Goal: Information Seeking & Learning: Learn about a topic

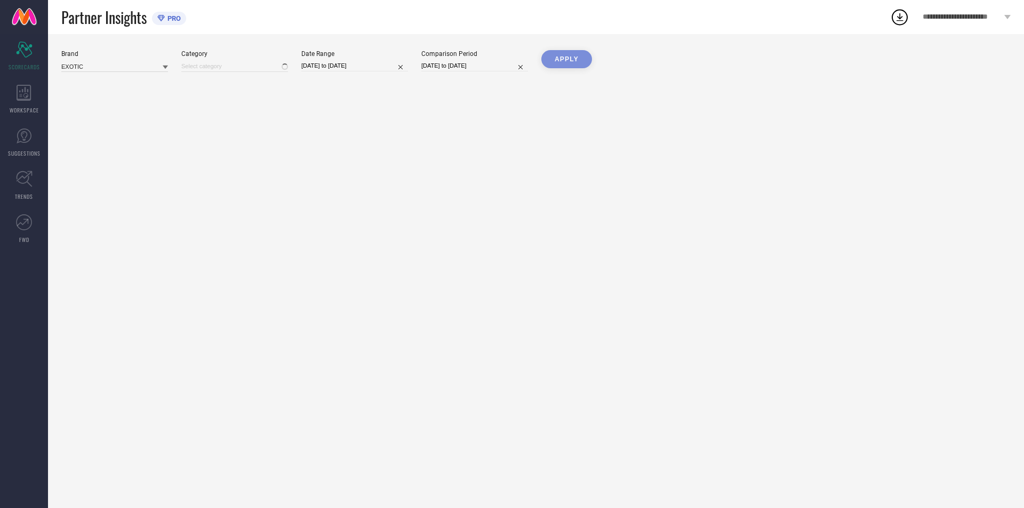
type input "All"
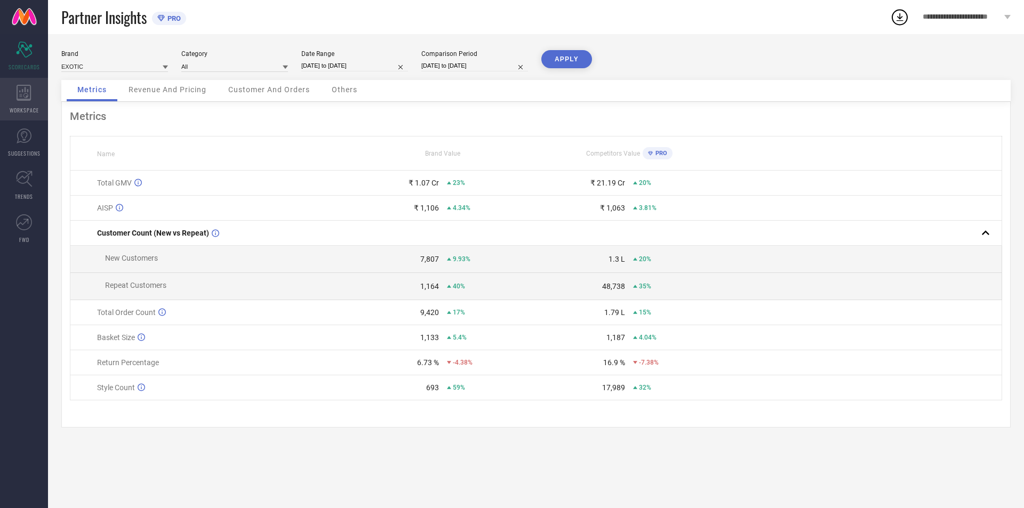
click at [28, 108] on span "WORKSPACE" at bounding box center [24, 110] width 29 height 8
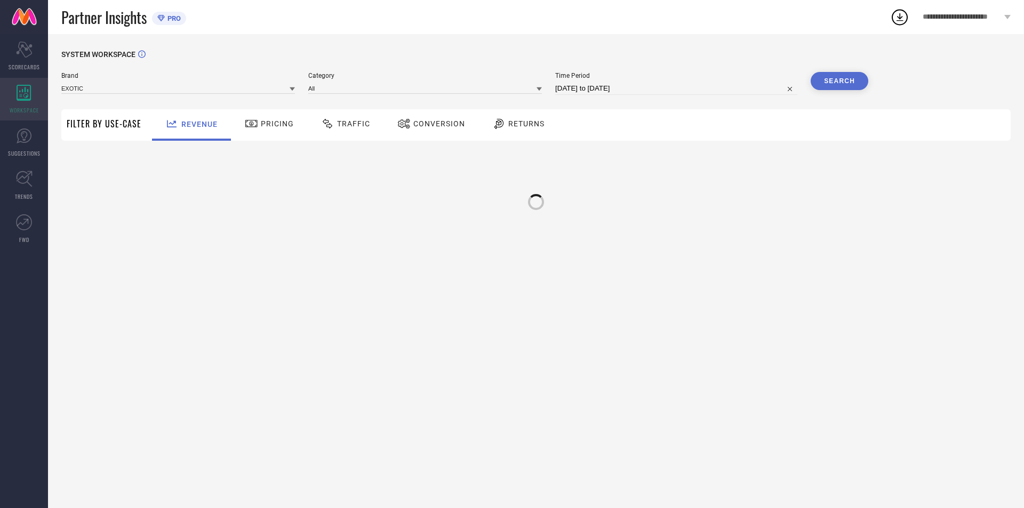
type input "EXOTIC"
type input "All"
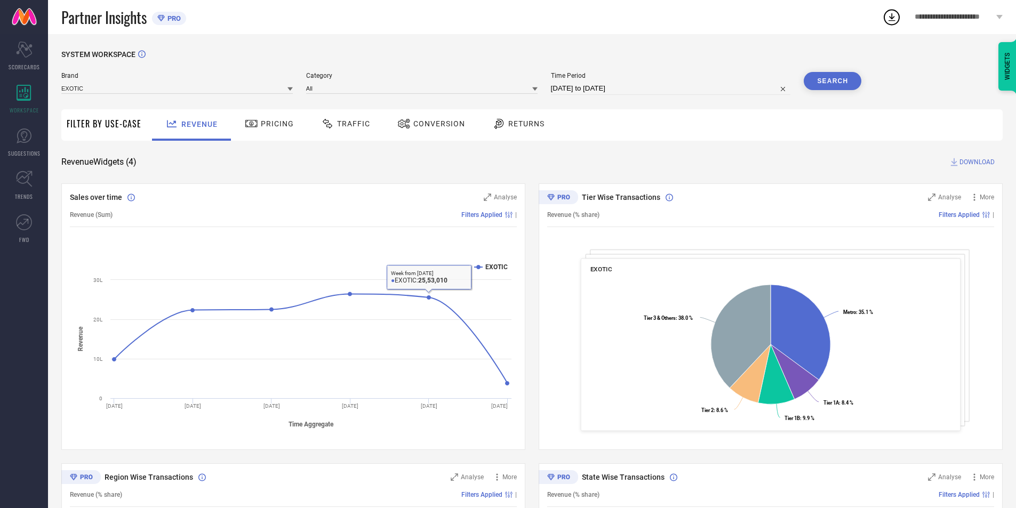
click at [516, 119] on span "Returns" at bounding box center [526, 123] width 36 height 9
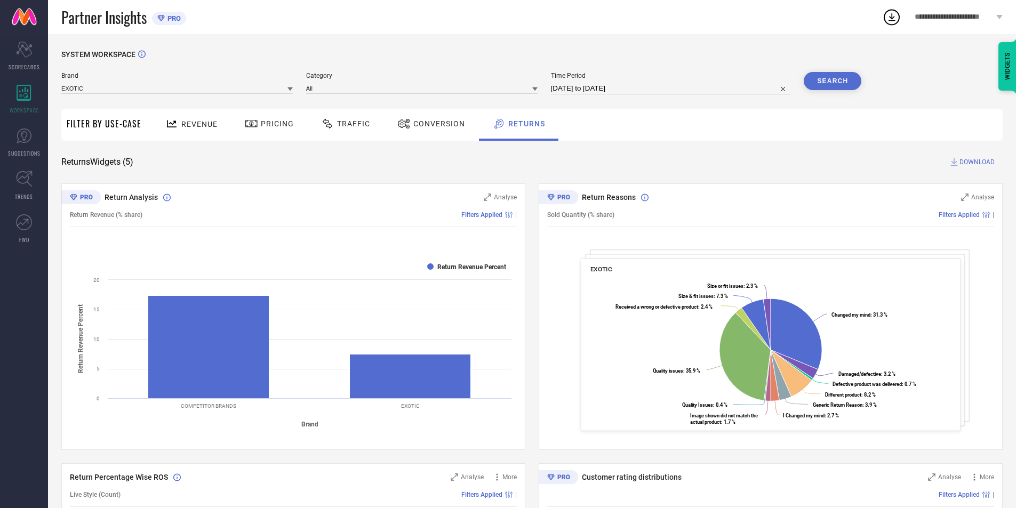
click at [375, 124] on div "Traffic" at bounding box center [346, 124] width 76 height 31
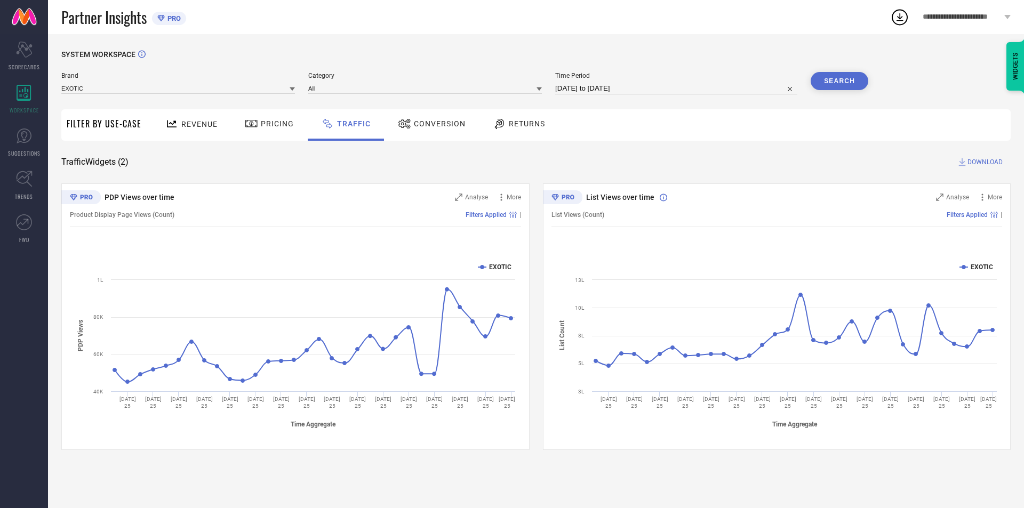
click at [271, 123] on span "Pricing" at bounding box center [277, 123] width 33 height 9
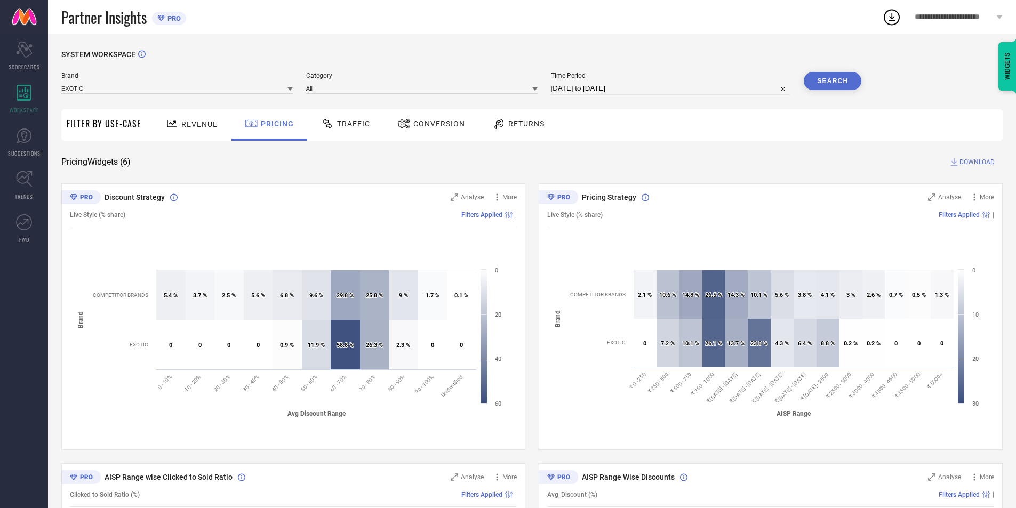
click at [73, 118] on span "Filter By Use-Case" at bounding box center [104, 123] width 75 height 13
click at [140, 128] on span "Filter By Use-Case" at bounding box center [104, 123] width 75 height 13
click at [360, 92] on input at bounding box center [421, 88] width 231 height 11
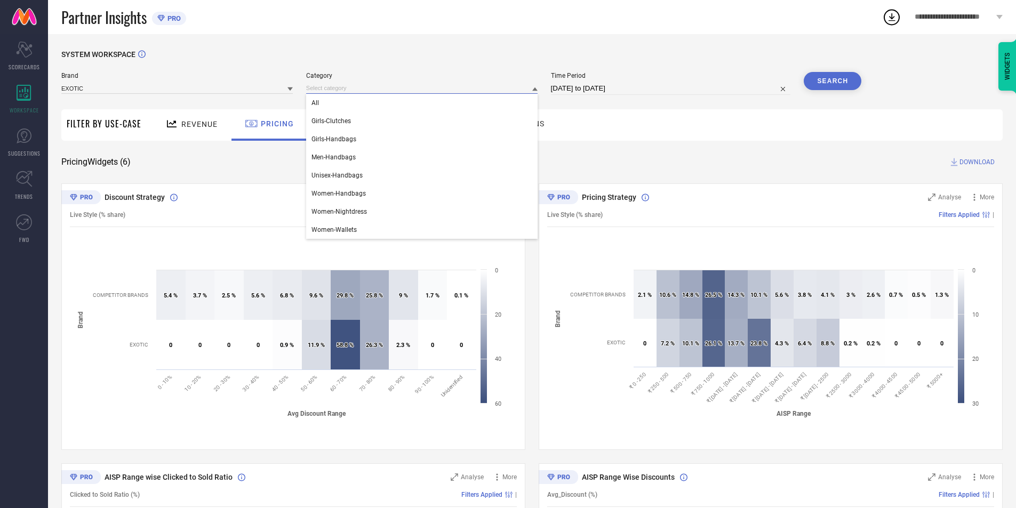
click at [364, 83] on input at bounding box center [421, 88] width 231 height 11
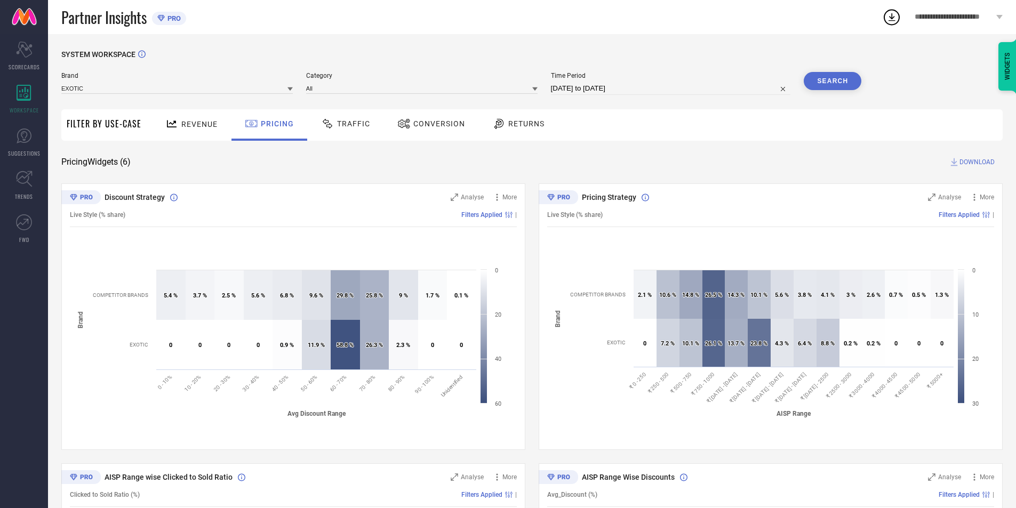
click at [117, 63] on div "SYSTEM WORKSPACE" at bounding box center [531, 61] width 941 height 22
click at [131, 79] on span "Brand" at bounding box center [176, 75] width 231 height 7
click at [133, 90] on input at bounding box center [176, 88] width 231 height 11
click at [521, 123] on span "Returns" at bounding box center [526, 123] width 36 height 9
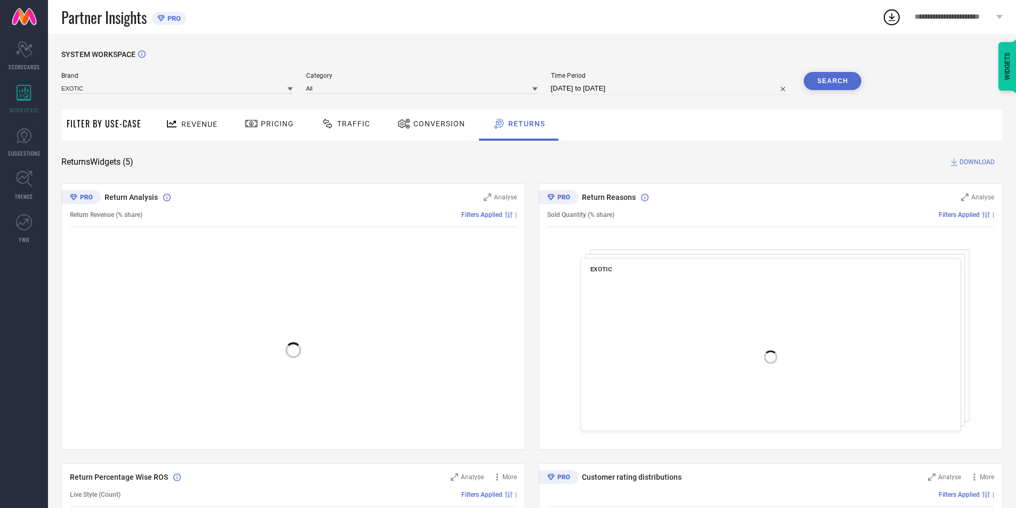
click at [415, 123] on span "Conversion" at bounding box center [439, 123] width 52 height 9
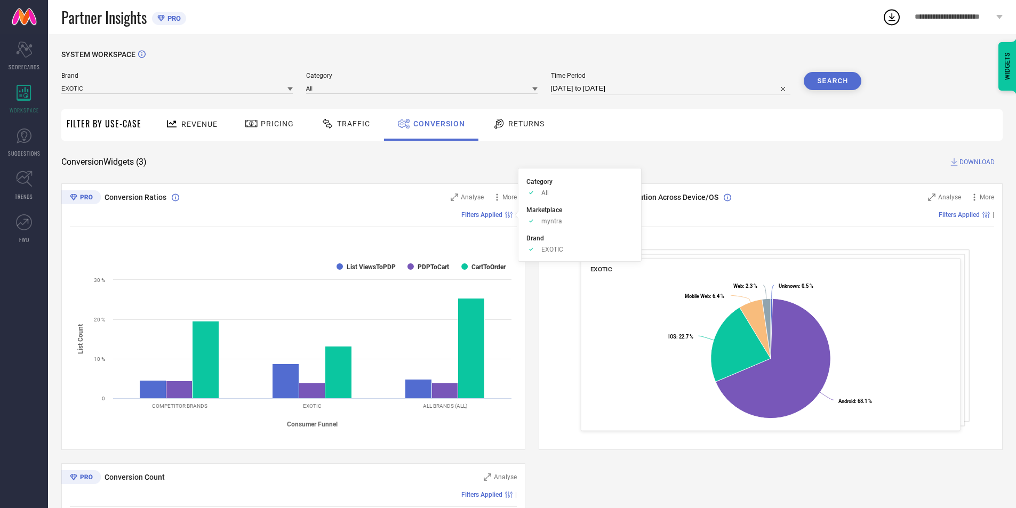
click at [333, 119] on div at bounding box center [329, 123] width 16 height 13
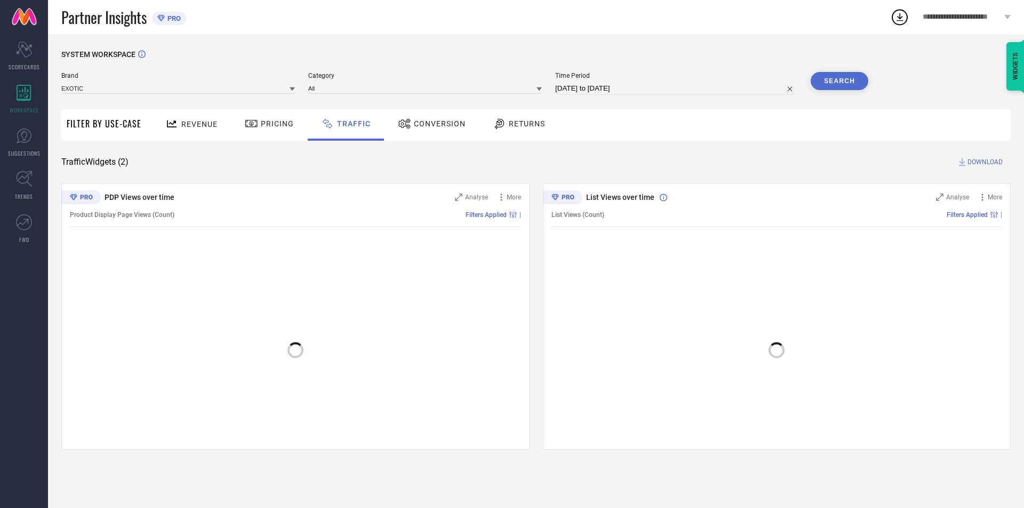
click at [279, 124] on span "Pricing" at bounding box center [277, 123] width 33 height 9
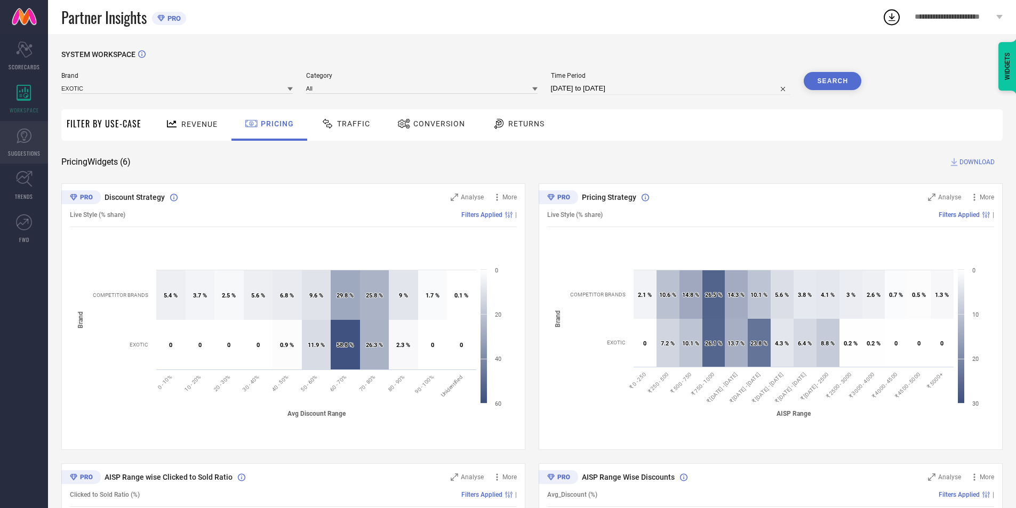
click at [10, 135] on link "SUGGESTIONS" at bounding box center [24, 142] width 48 height 43
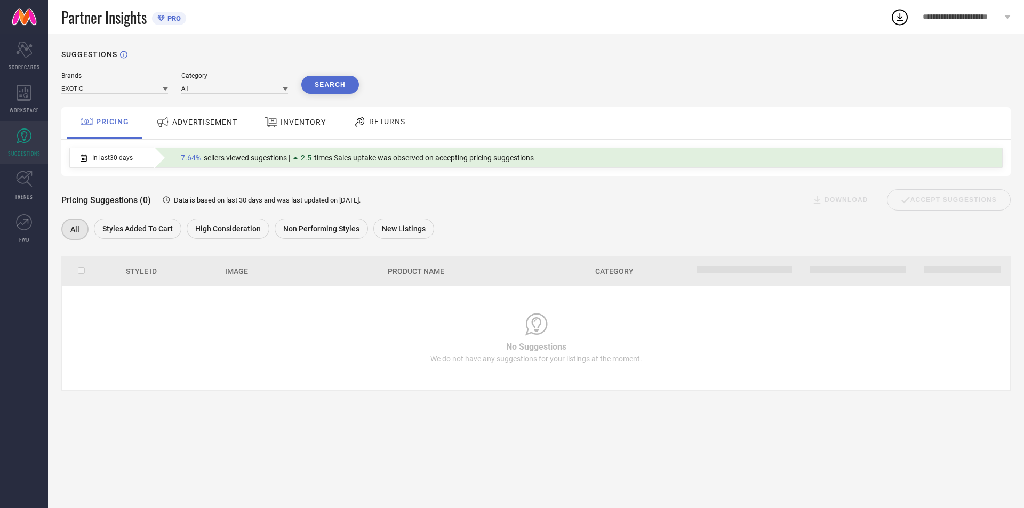
click at [219, 130] on div "ADVERTISEMENT" at bounding box center [197, 122] width 86 height 19
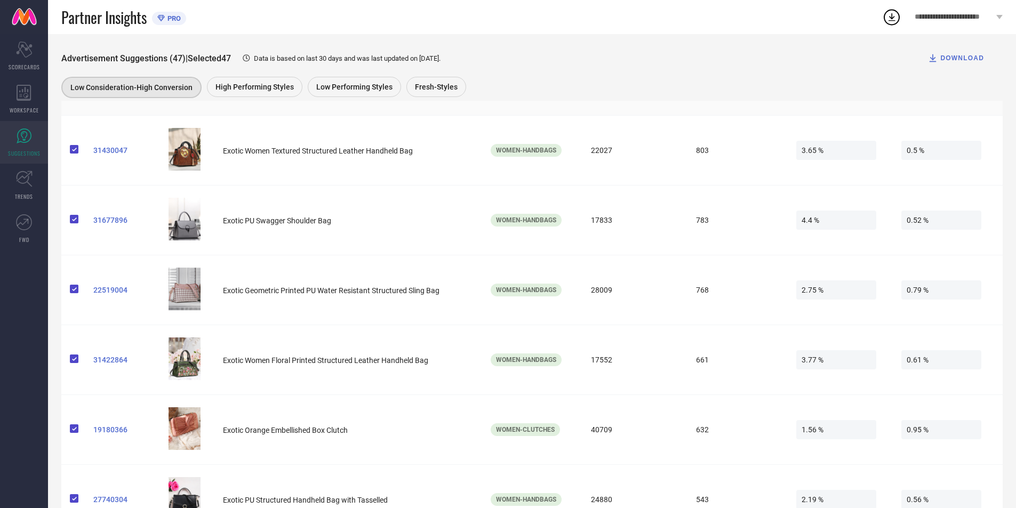
scroll to position [1692, 0]
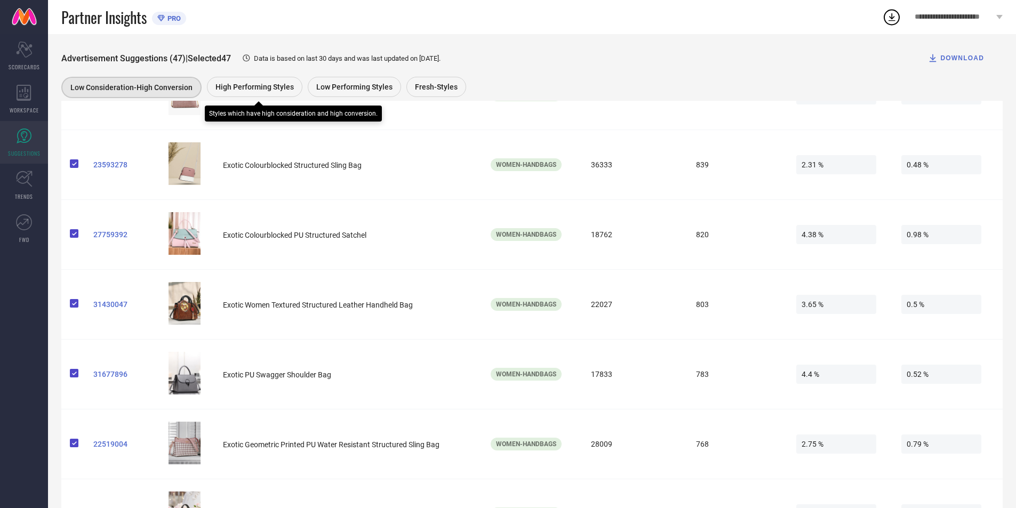
click at [266, 88] on span "High Performing Styles" at bounding box center [254, 87] width 78 height 9
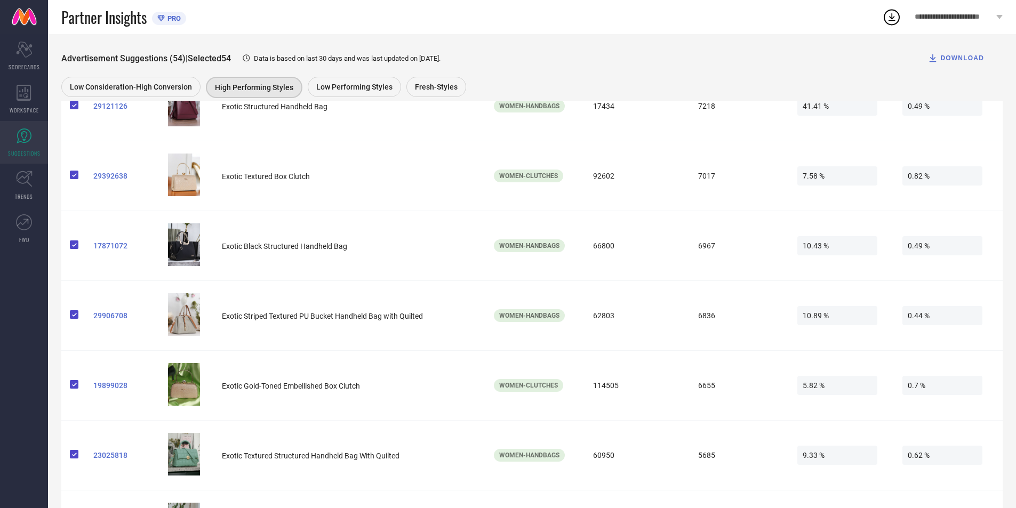
scroll to position [1168, 0]
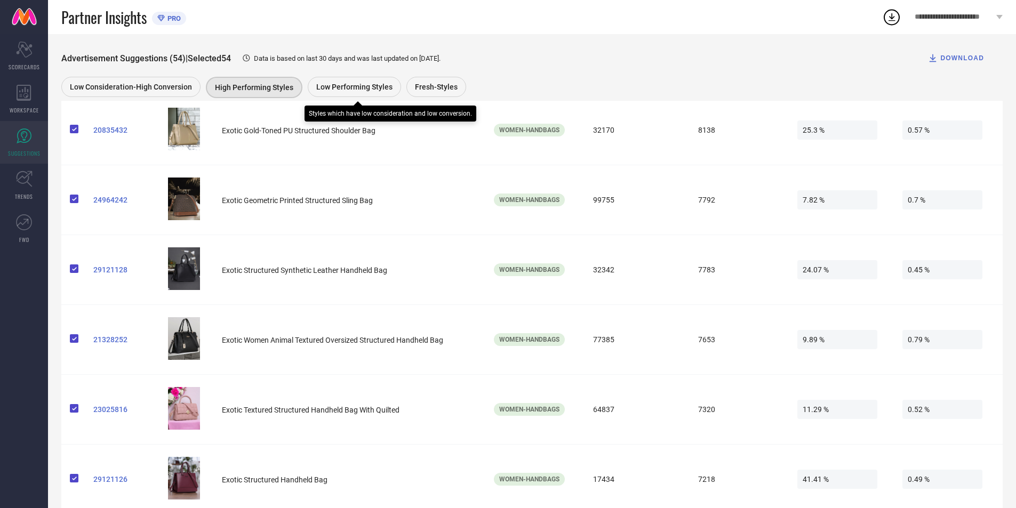
click at [336, 92] on div "Low Performing Styles" at bounding box center [354, 87] width 93 height 20
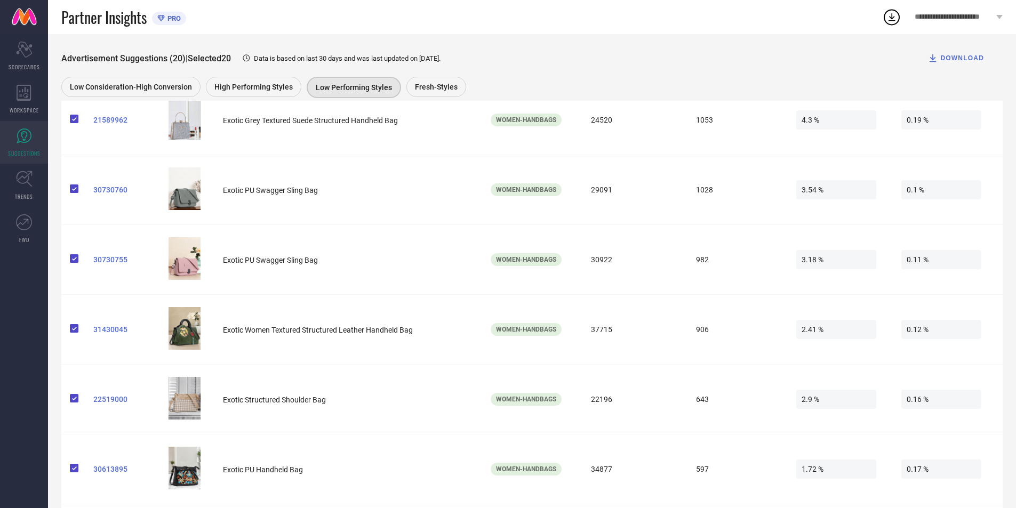
scroll to position [213, 0]
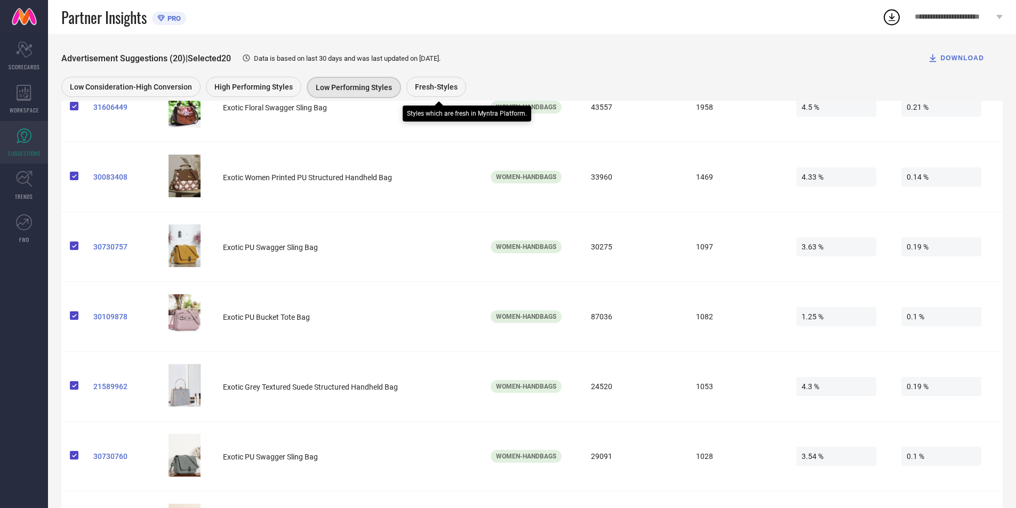
click at [426, 79] on div "Fresh-Styles" at bounding box center [436, 87] width 60 height 20
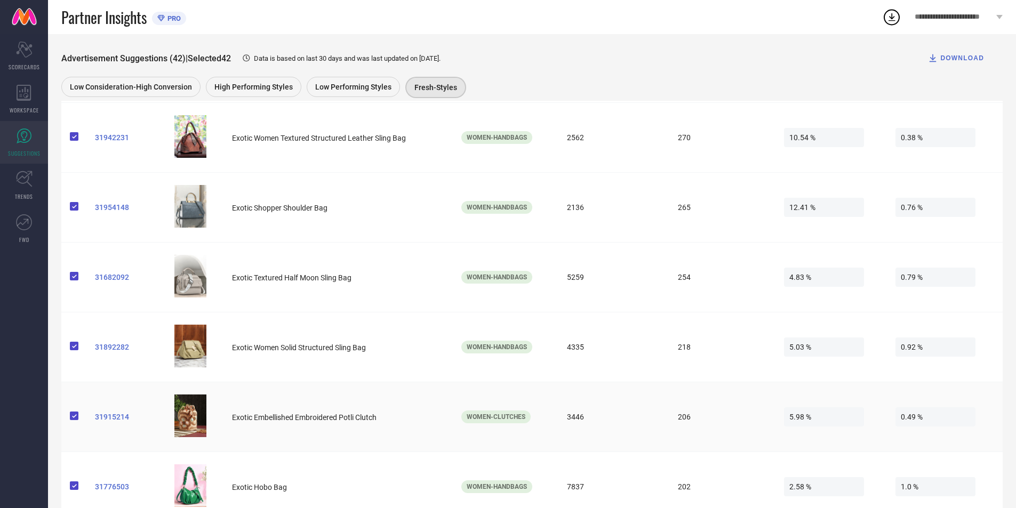
scroll to position [2399, 0]
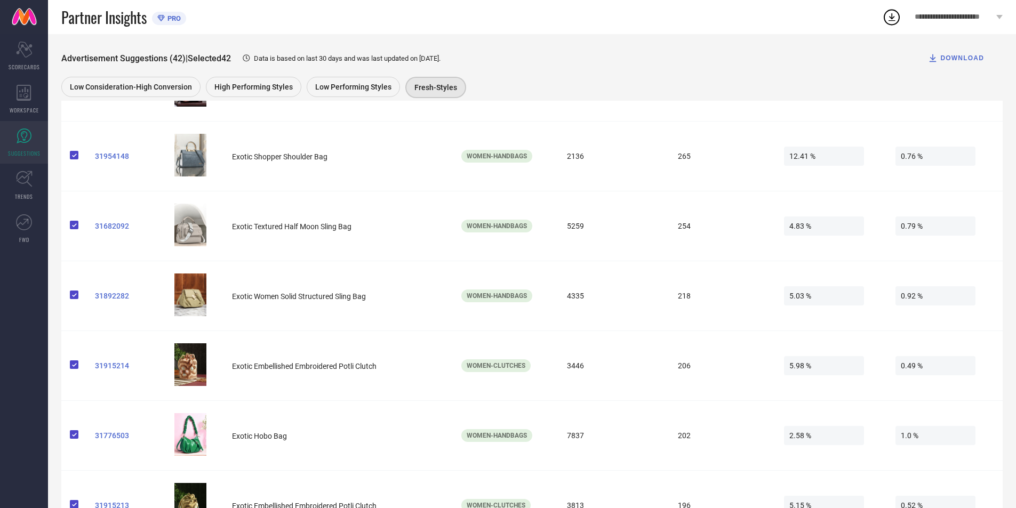
click at [125, 57] on span "Advertisement Suggestions (42)" at bounding box center [123, 58] width 124 height 10
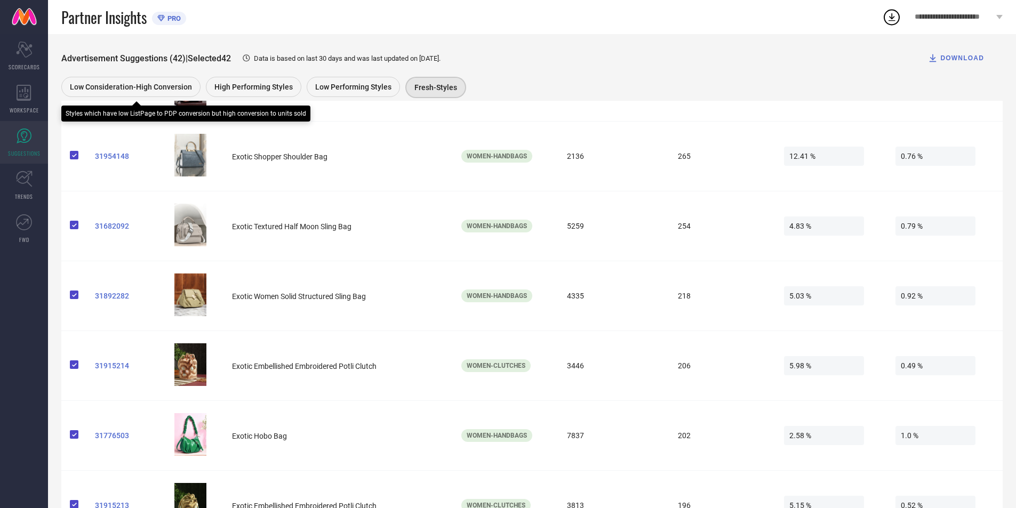
click at [114, 91] on span "Low Consideration-High Conversion" at bounding box center [131, 87] width 122 height 9
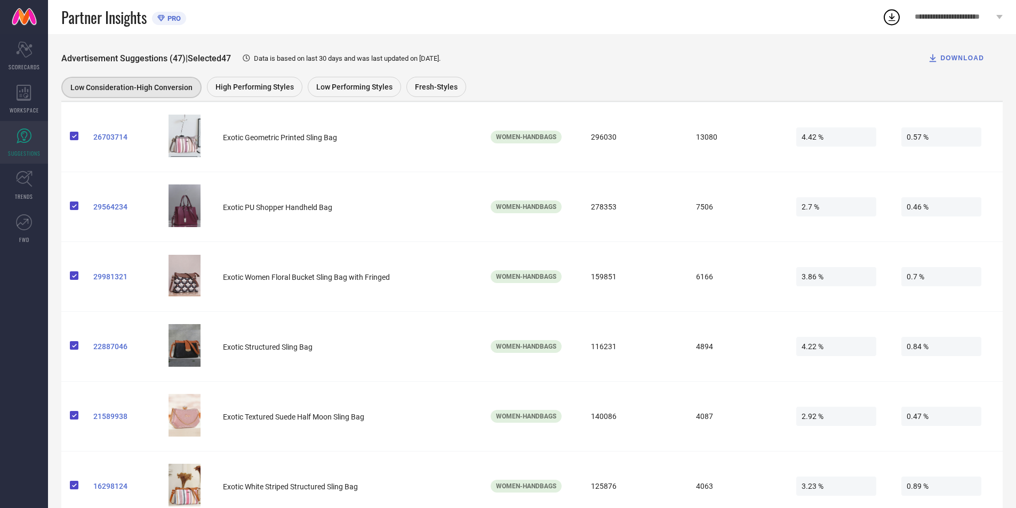
scroll to position [160, 0]
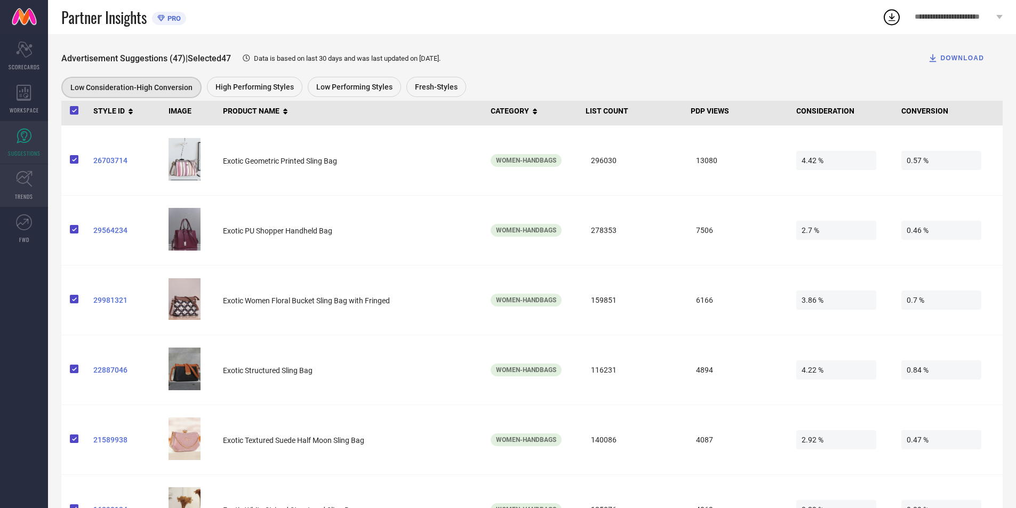
click at [22, 171] on icon at bounding box center [24, 179] width 16 height 16
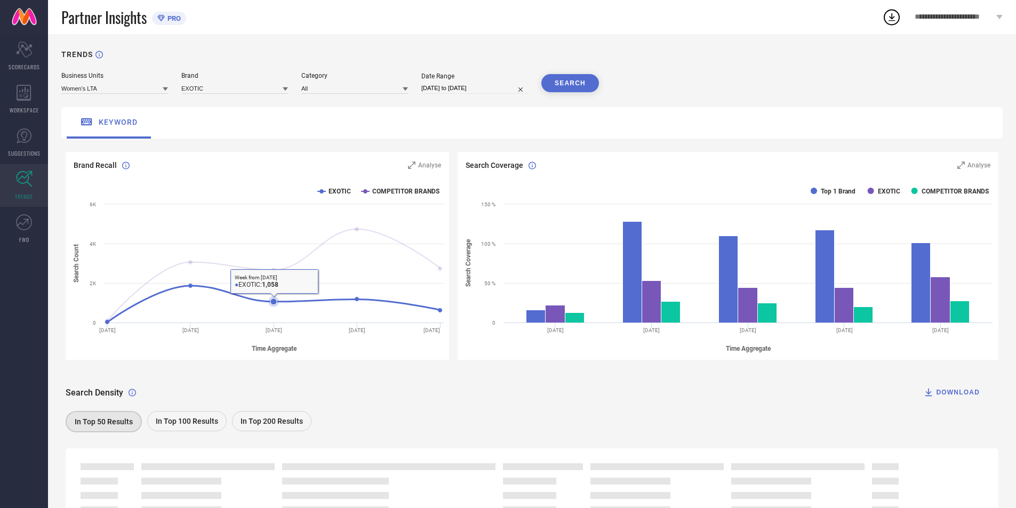
scroll to position [53, 0]
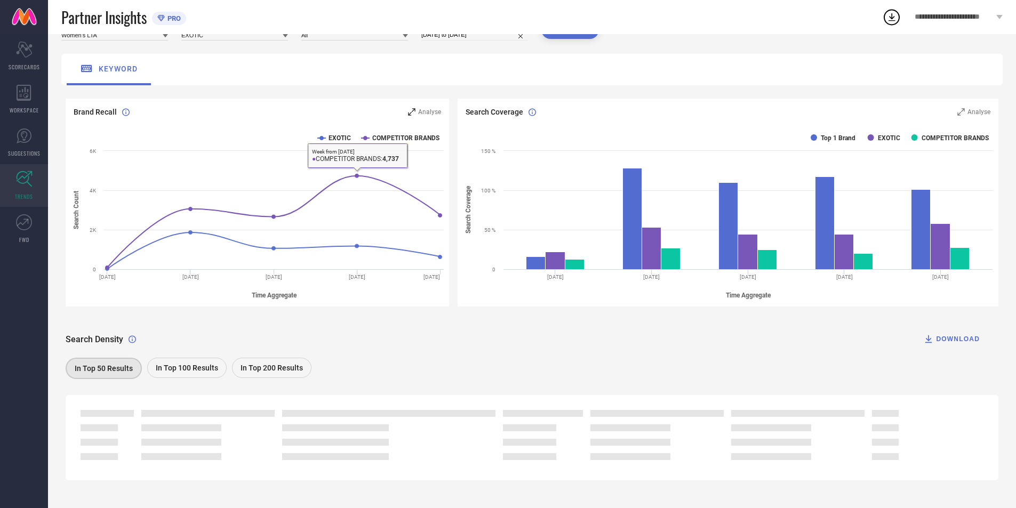
click at [422, 114] on span "Analyse" at bounding box center [429, 111] width 23 height 7
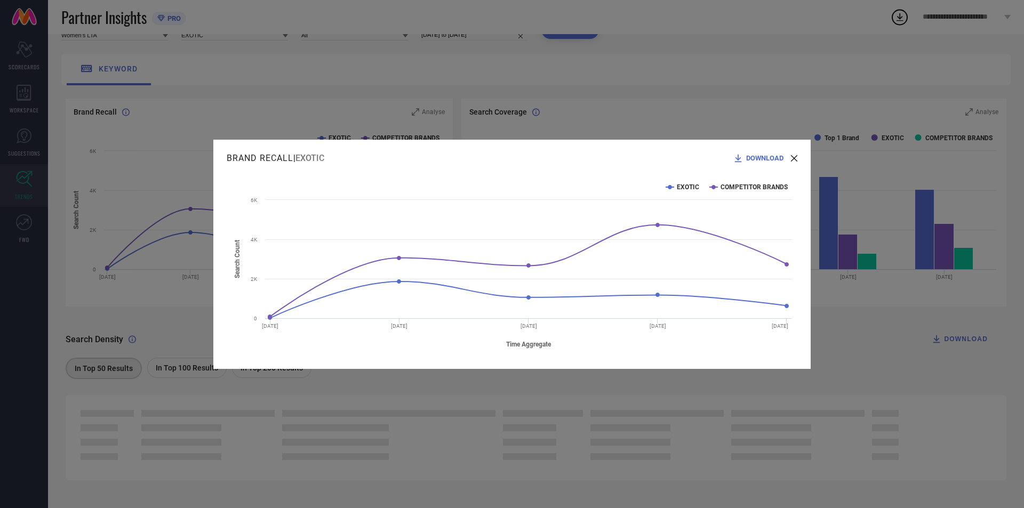
click at [791, 160] on icon at bounding box center [794, 158] width 6 height 6
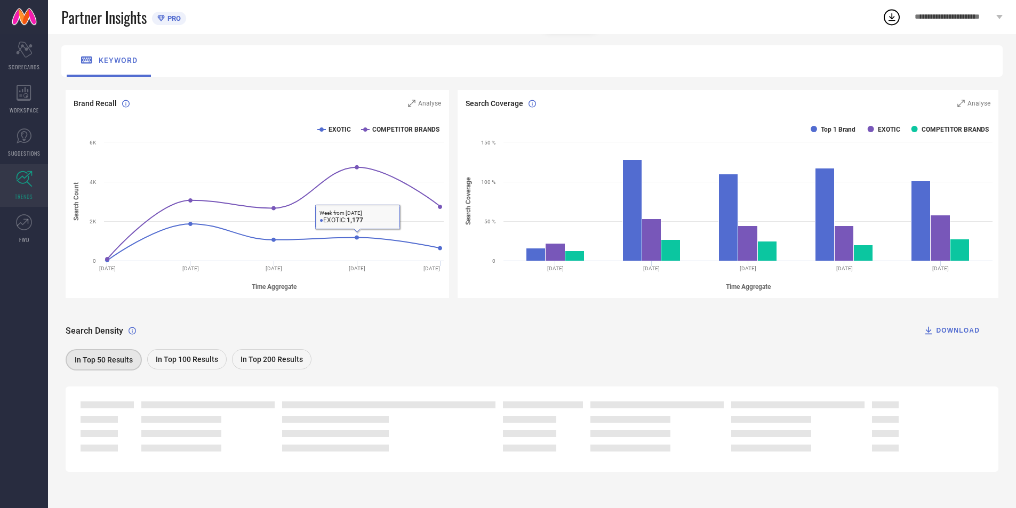
scroll to position [65, 0]
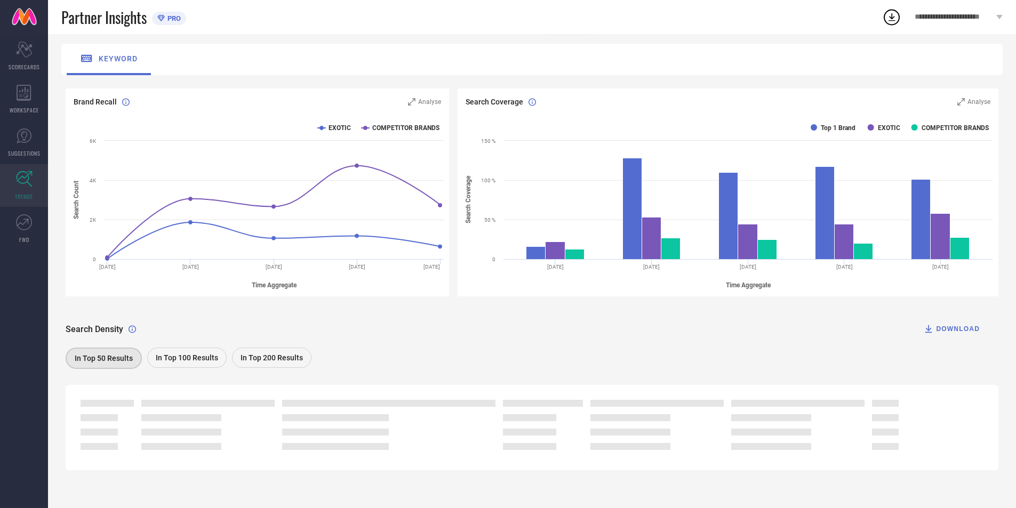
click at [195, 362] on span "In Top 100 Results" at bounding box center [187, 358] width 62 height 9
click at [314, 364] on div "In Top 50 Results In Top 100 Results In Top 200 Results" at bounding box center [527, 360] width 922 height 24
click at [289, 360] on span "In Top 200 Results" at bounding box center [271, 358] width 62 height 9
click at [90, 350] on div "In Top 50 Results" at bounding box center [103, 358] width 75 height 20
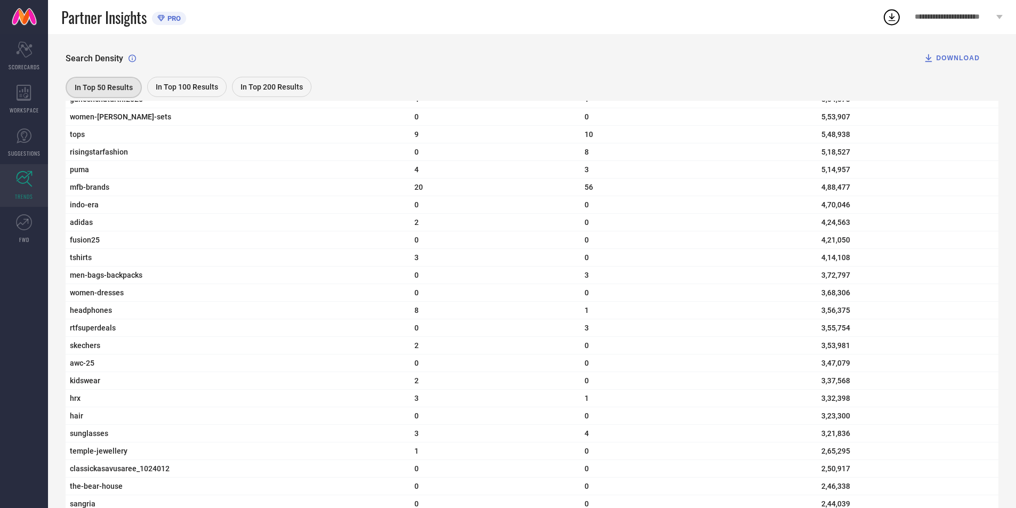
scroll to position [1024, 0]
